Goal: Information Seeking & Learning: Learn about a topic

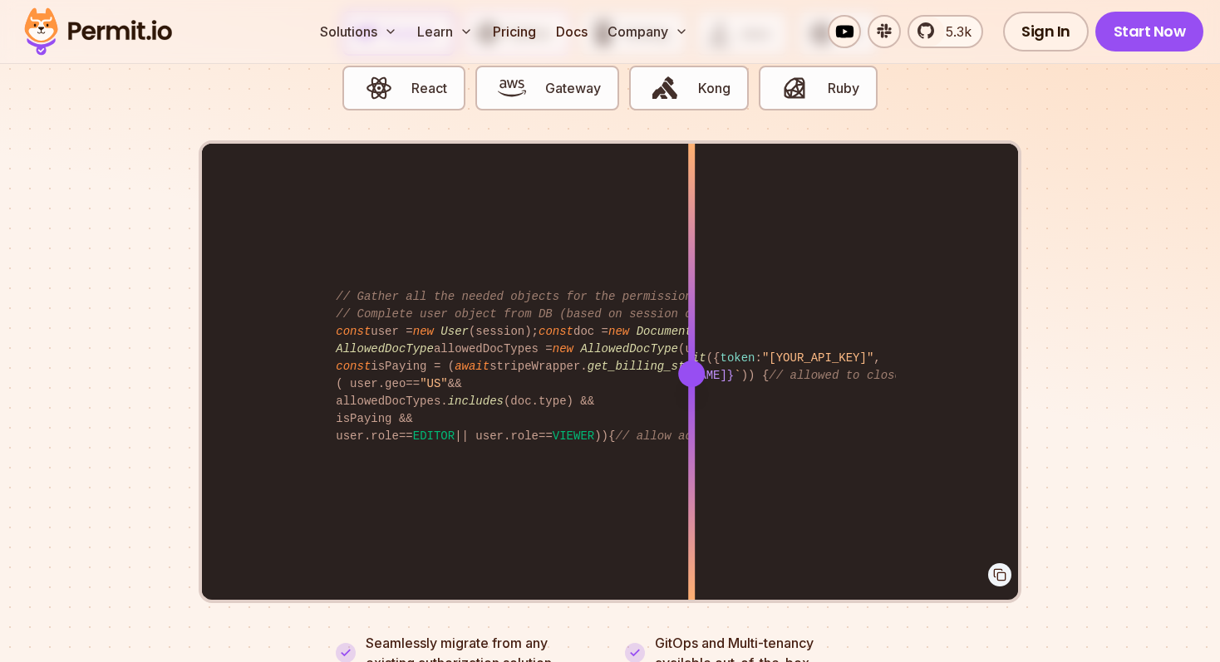
scroll to position [3359, 0]
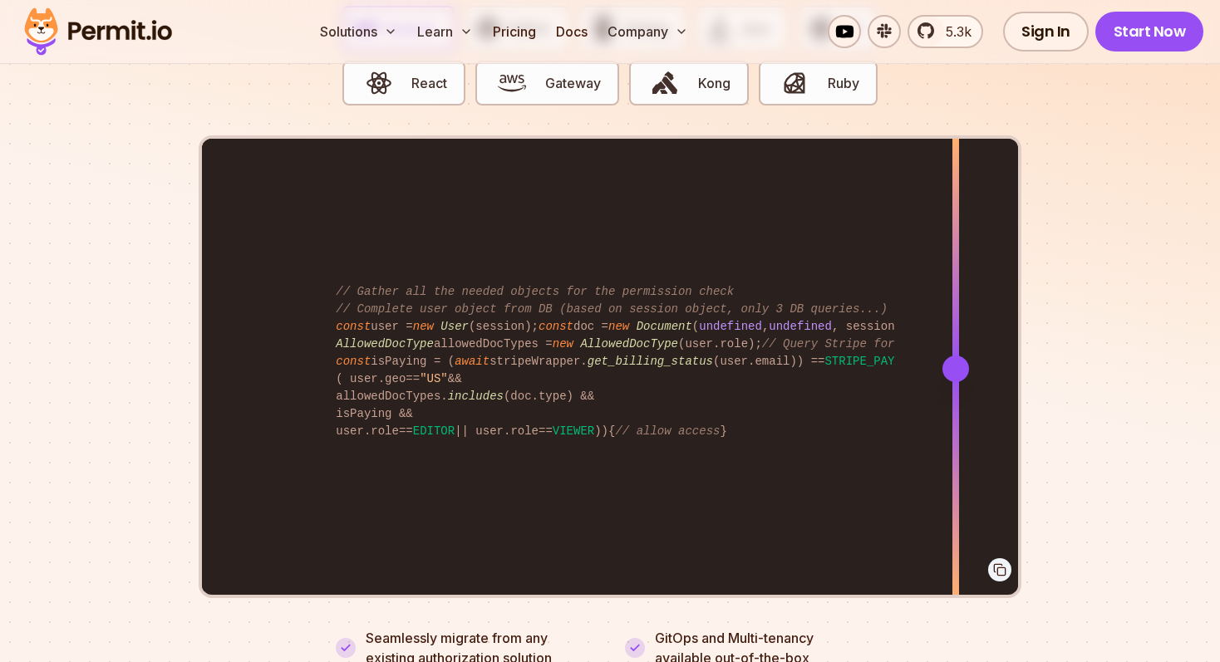
drag, startPoint x: 695, startPoint y: 351, endPoint x: 954, endPoint y: 386, distance: 261.6
click at [954, 386] on div at bounding box center [955, 368] width 7 height 459
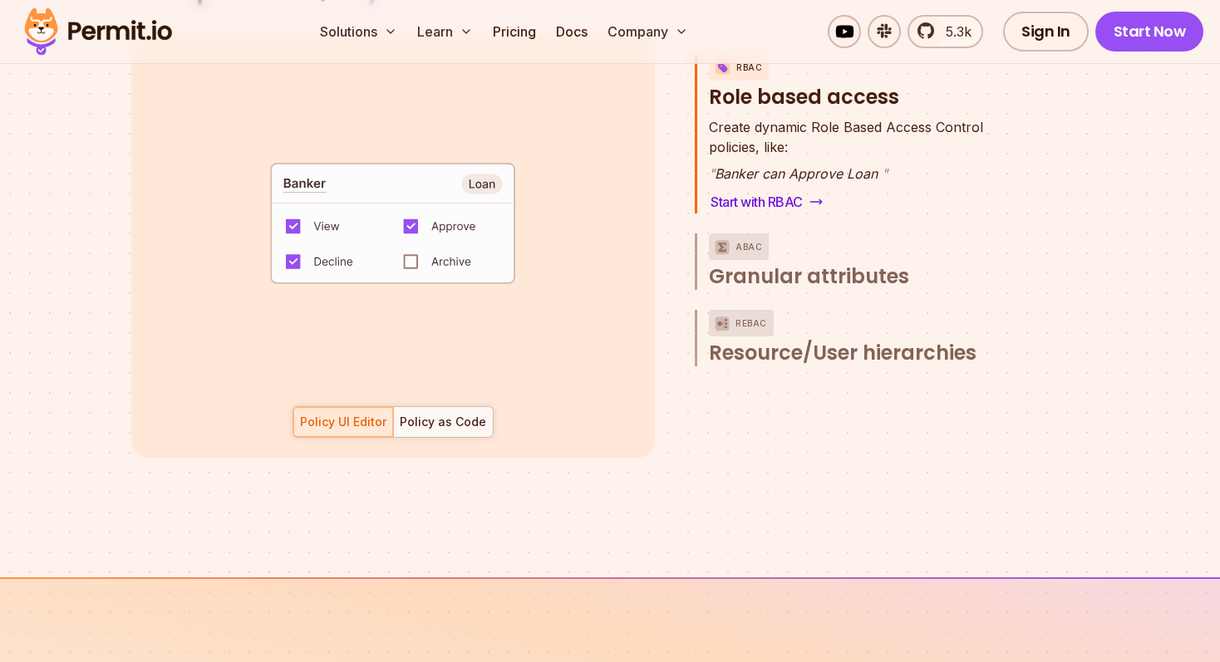
scroll to position [2488, 0]
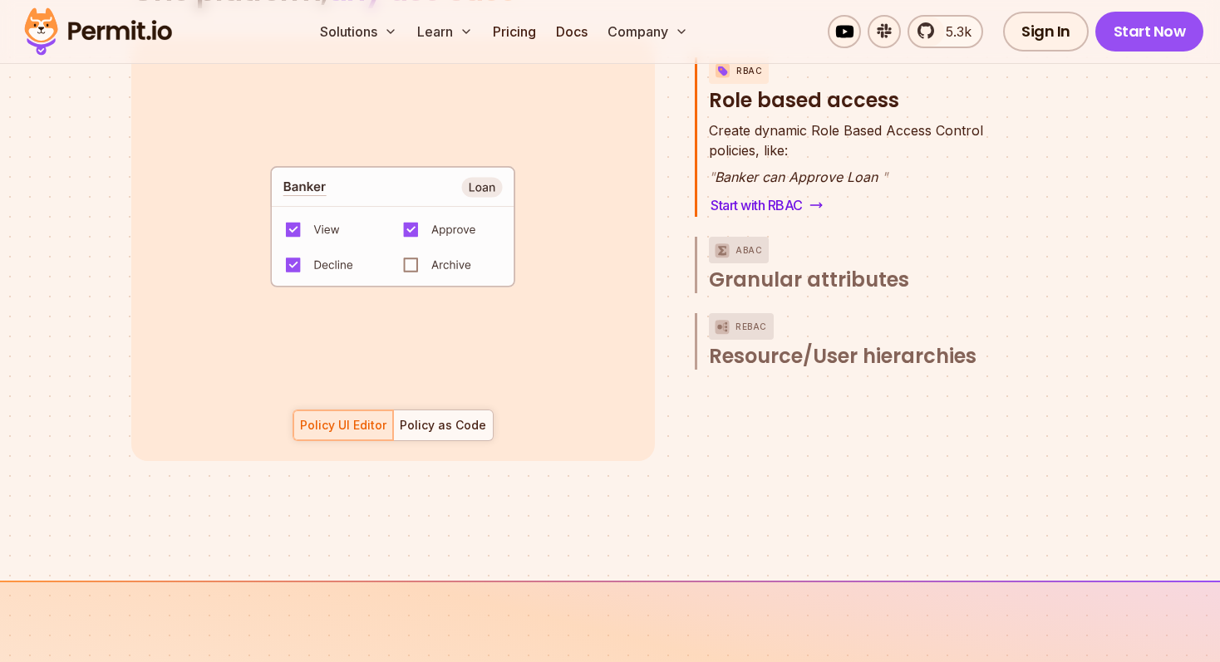
click at [416, 251] on code "default allow := false allow if { some role in data.users[input.user].roles act…" at bounding box center [392, 232] width 345 height 143
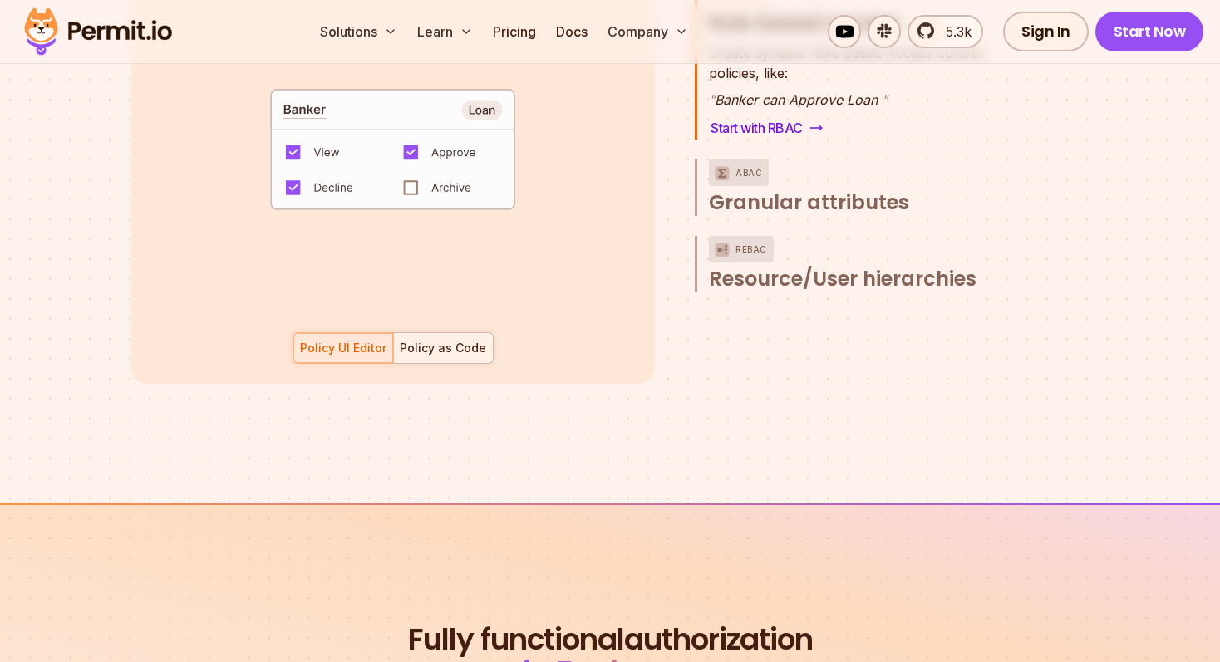
scroll to position [2570, 0]
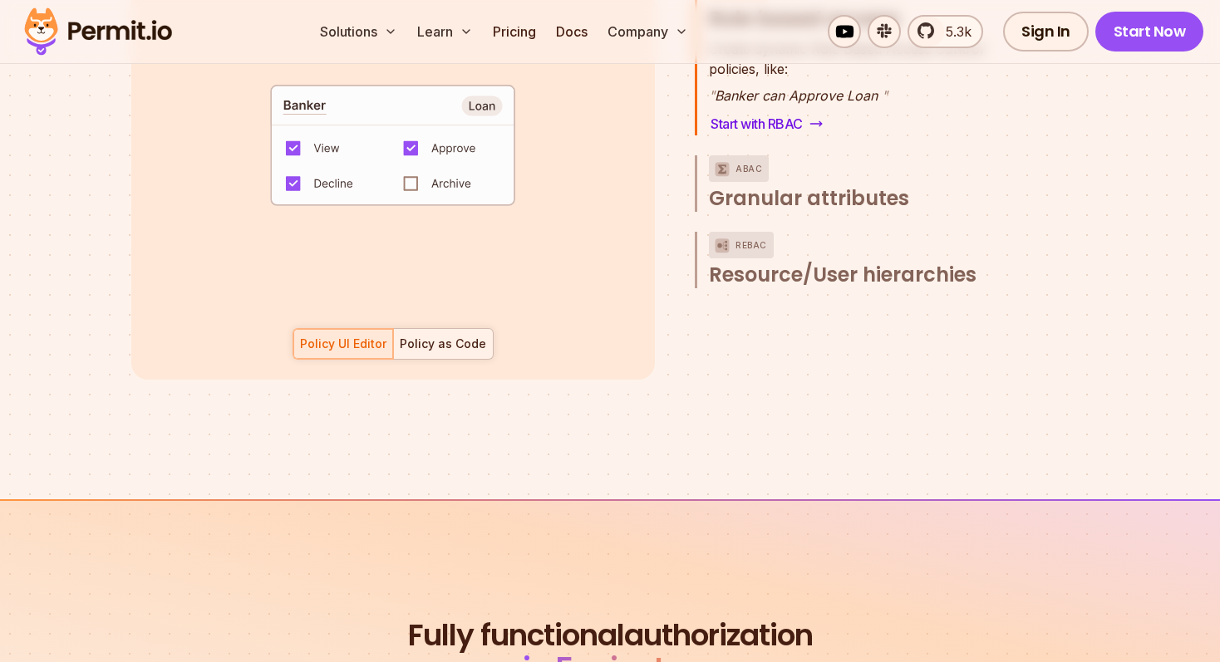
click at [451, 336] on div "Policy as Code" at bounding box center [443, 344] width 86 height 17
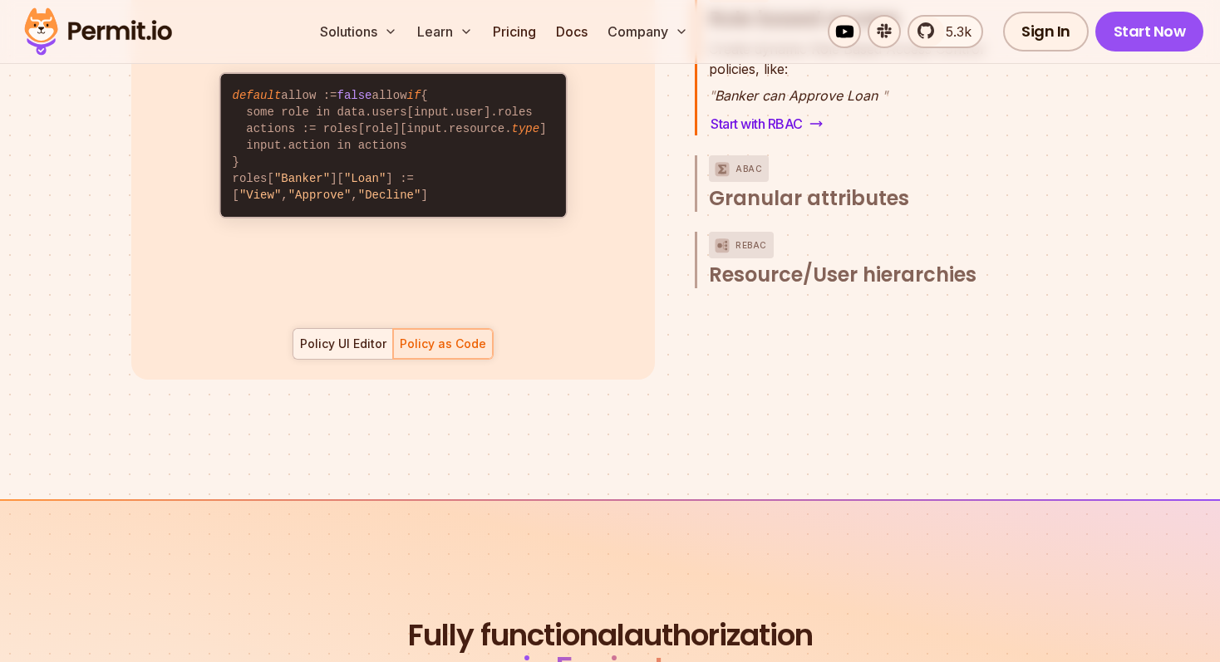
click at [364, 336] on div "Policy UI Editor" at bounding box center [343, 344] width 86 height 17
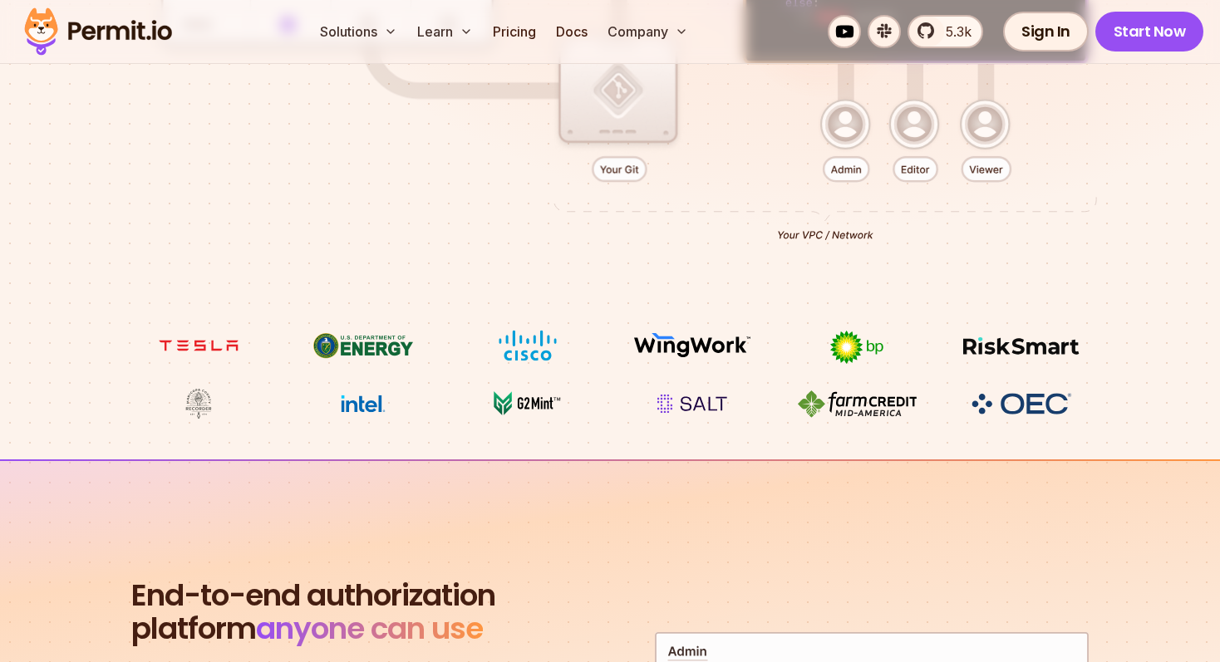
scroll to position [0, 0]
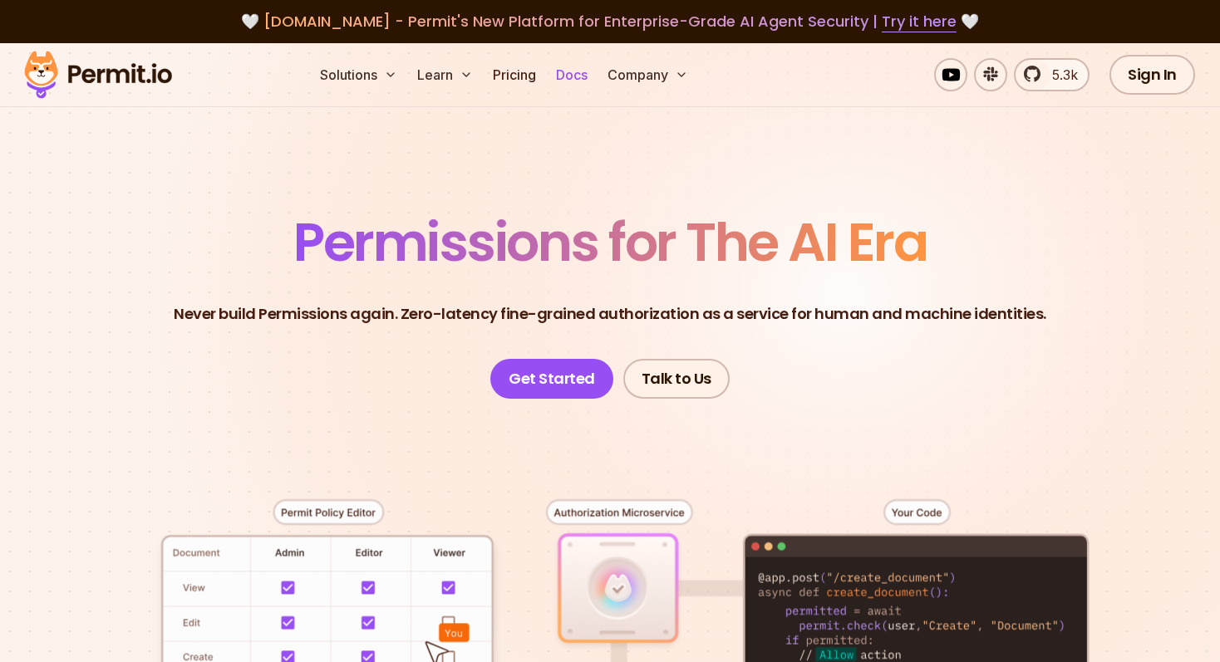
click at [582, 70] on link "Docs" at bounding box center [571, 74] width 45 height 33
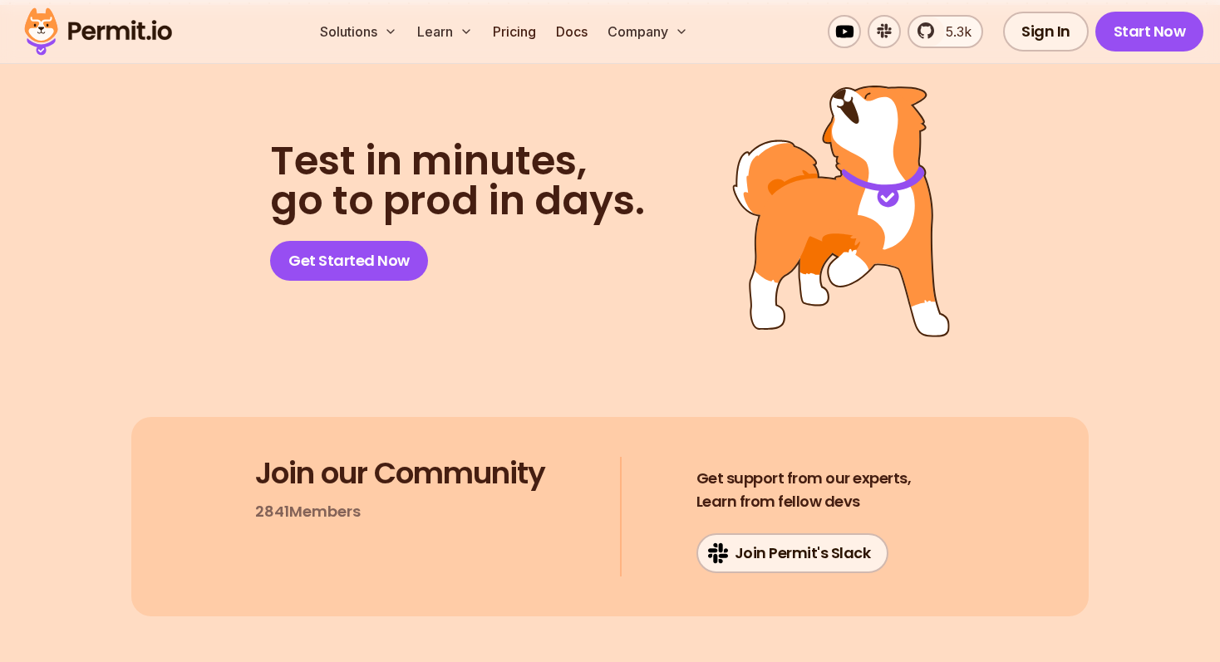
scroll to position [8980, 0]
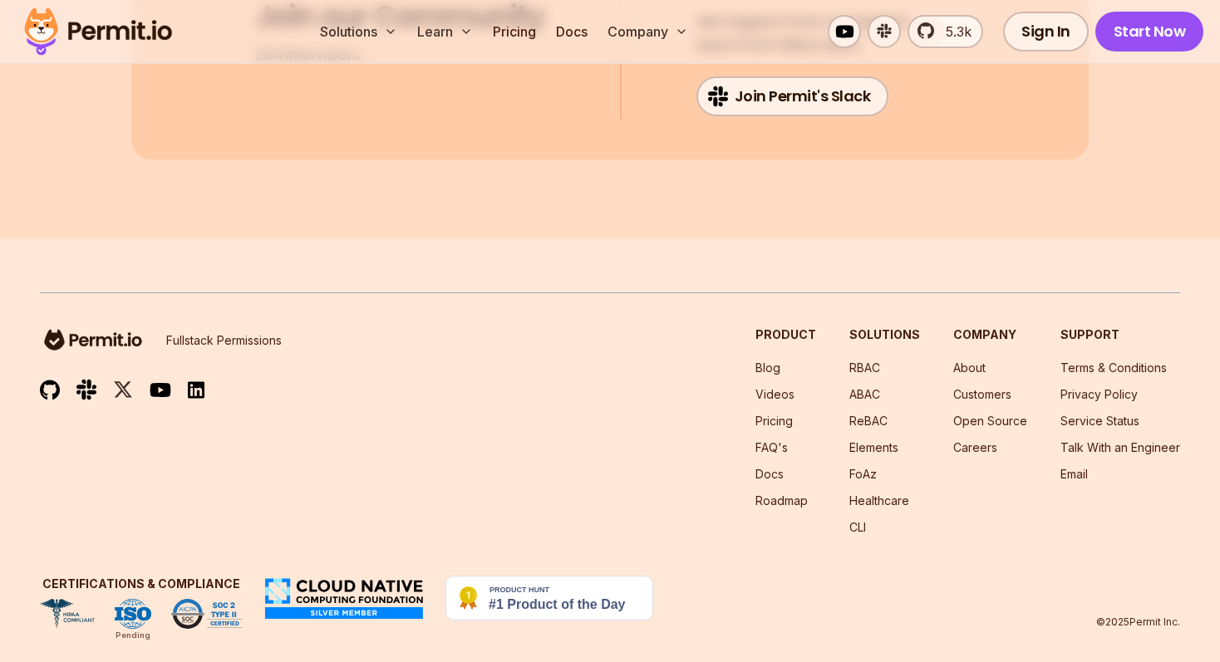
click at [610, 469] on div "Fullstack Permissions Product Blog Videos Pricing FAQ's Docs Roadmap Solutions …" at bounding box center [610, 430] width 1140 height 209
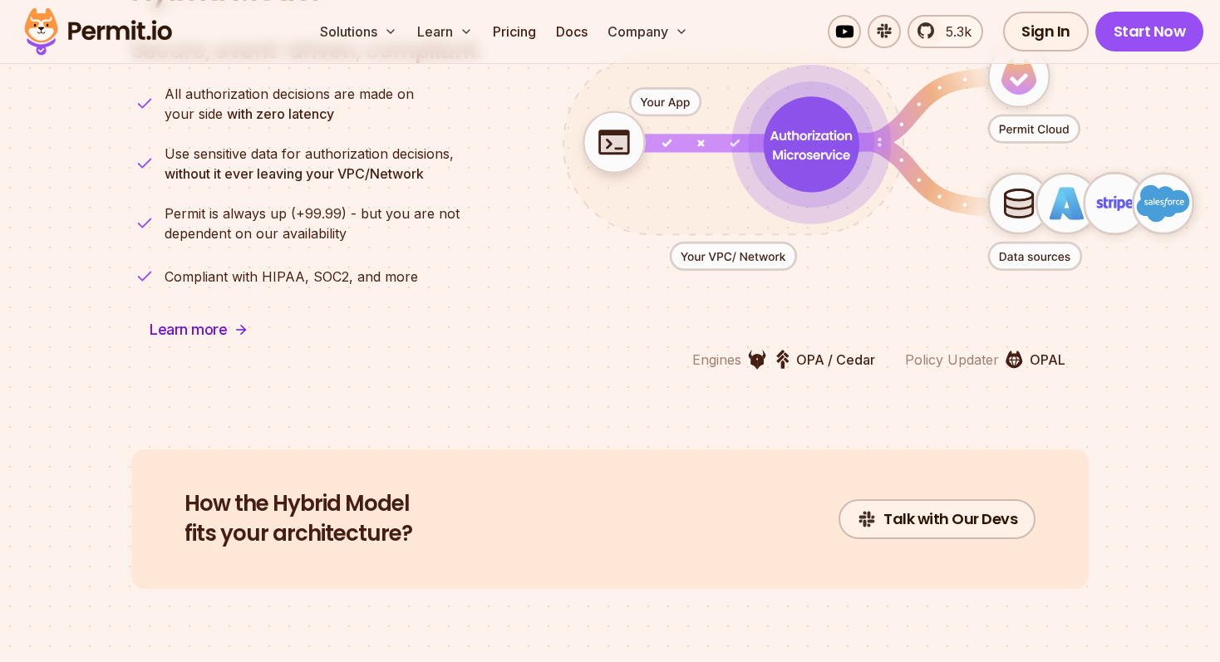
scroll to position [4157, 0]
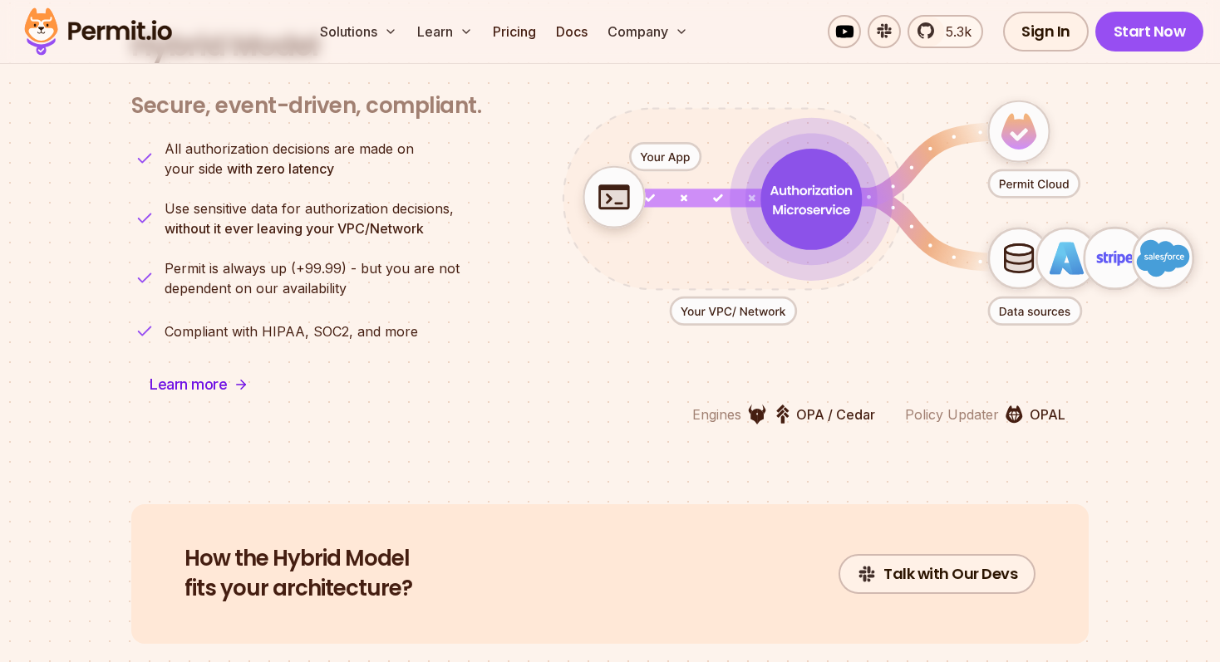
click at [673, 426] on section "Hybrid Model Secure, event-driven, compliant. Engines OPA / Cedar Policy Update…" at bounding box center [610, 226] width 1220 height 555
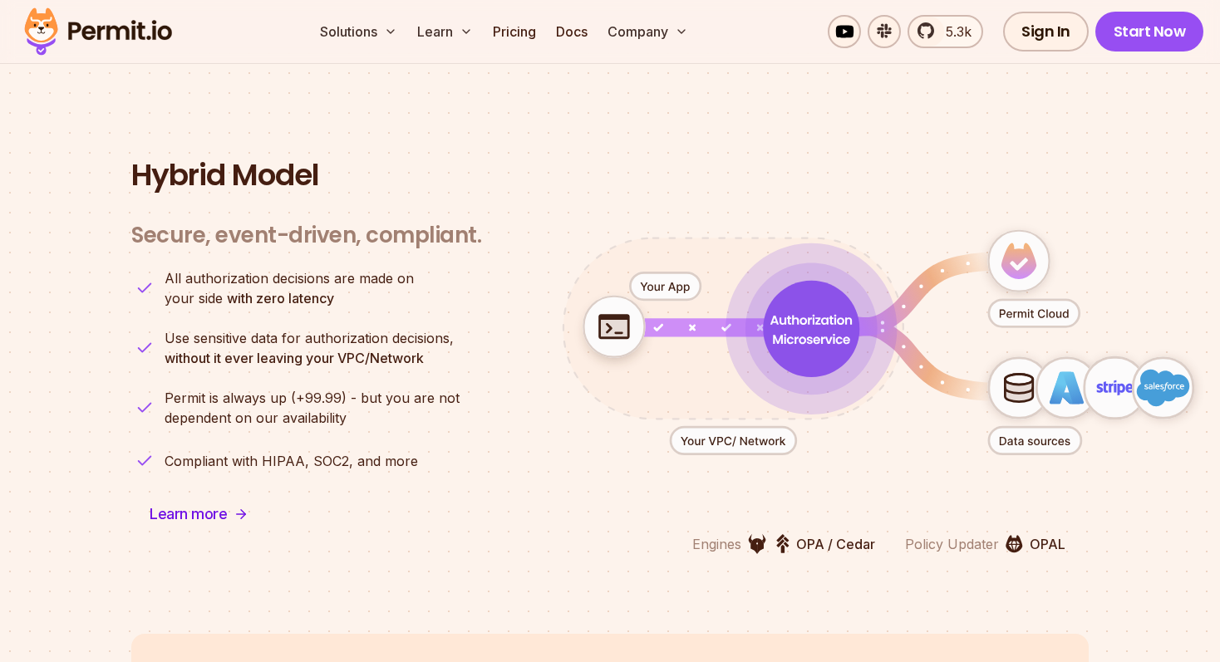
drag, startPoint x: 587, startPoint y: 310, endPoint x: 681, endPoint y: 314, distance: 94.8
click at [681, 314] on g "animation" at bounding box center [889, 331] width 665 height 249
click at [836, 315] on icon "animation" at bounding box center [810, 329] width 81 height 29
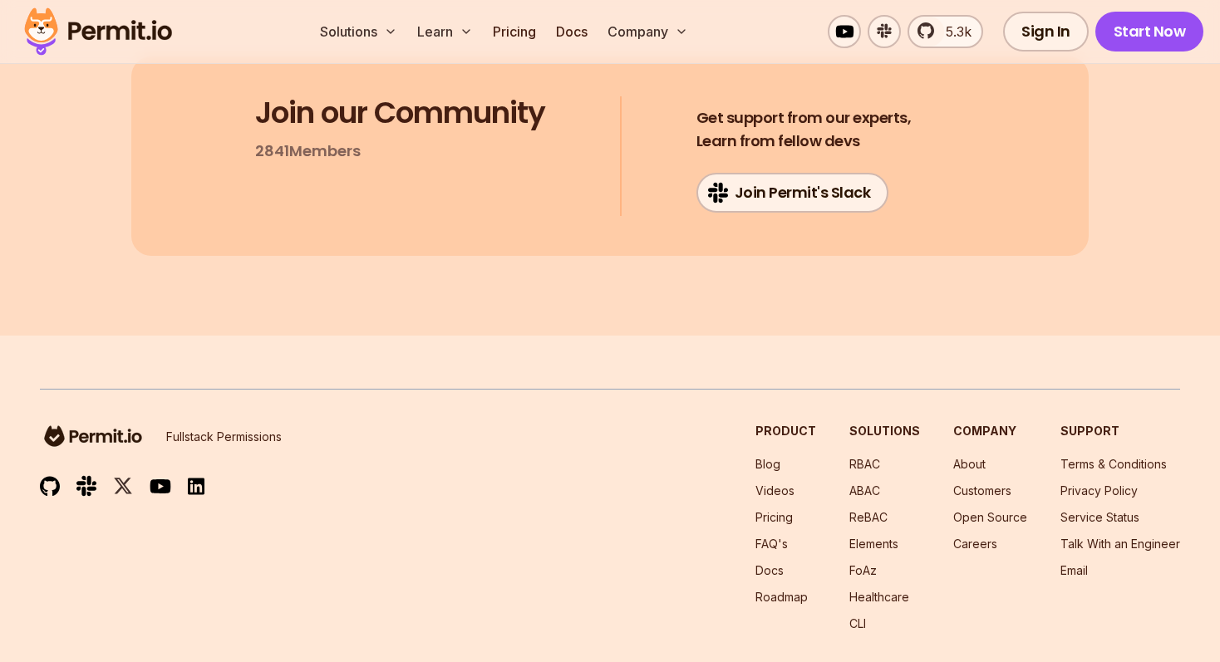
scroll to position [8980, 0]
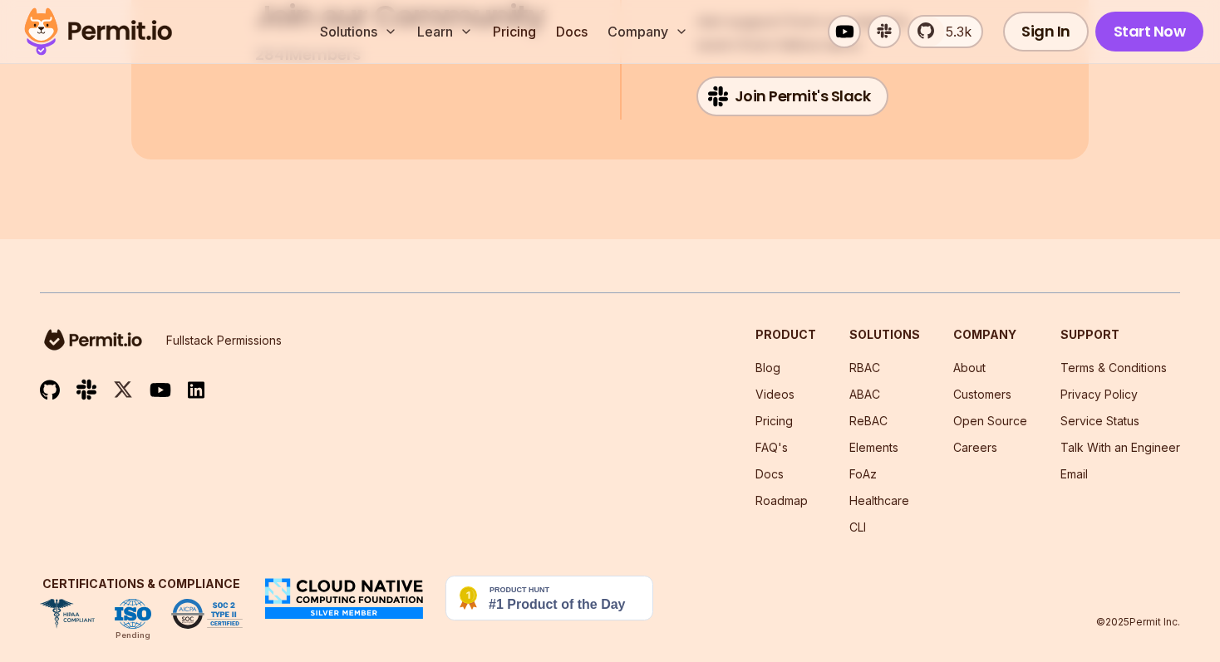
click at [558, 576] on img at bounding box center [549, 598] width 208 height 45
